Goal: Submit feedback/report problem

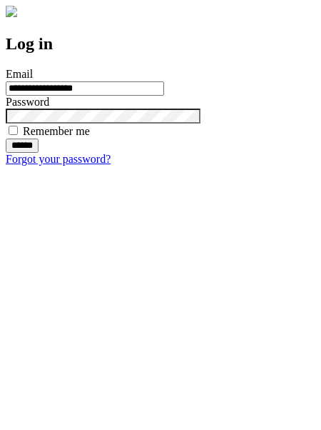
click at [39, 153] on input "******" at bounding box center [22, 146] width 33 height 14
